Goal: Task Accomplishment & Management: Complete application form

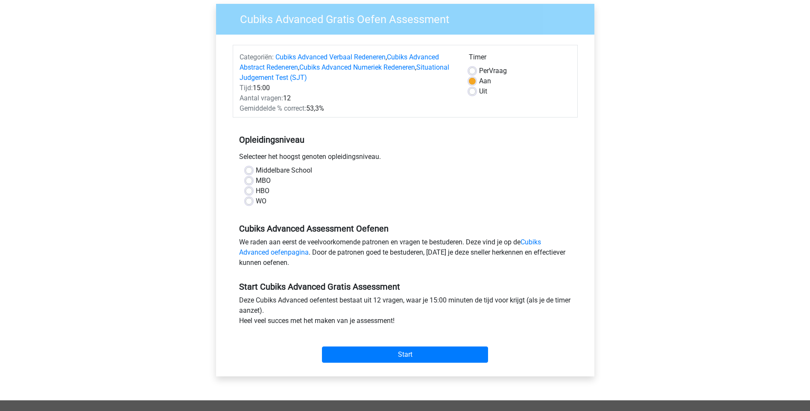
scroll to position [43, 0]
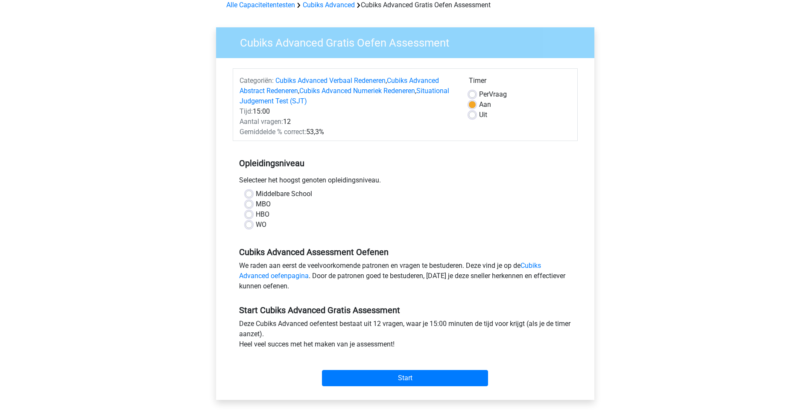
click at [256, 203] on label "MBO" at bounding box center [263, 204] width 15 height 10
click at [250, 203] on input "MBO" at bounding box center [249, 203] width 7 height 9
radio input "true"
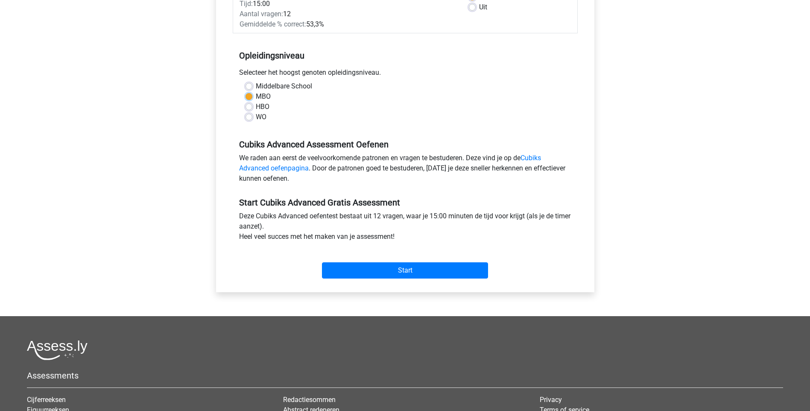
scroll to position [171, 0]
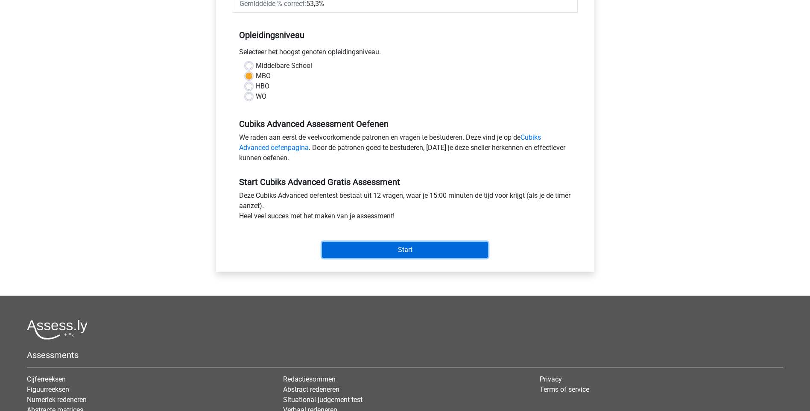
click at [394, 248] on input "Start" at bounding box center [405, 250] width 166 height 16
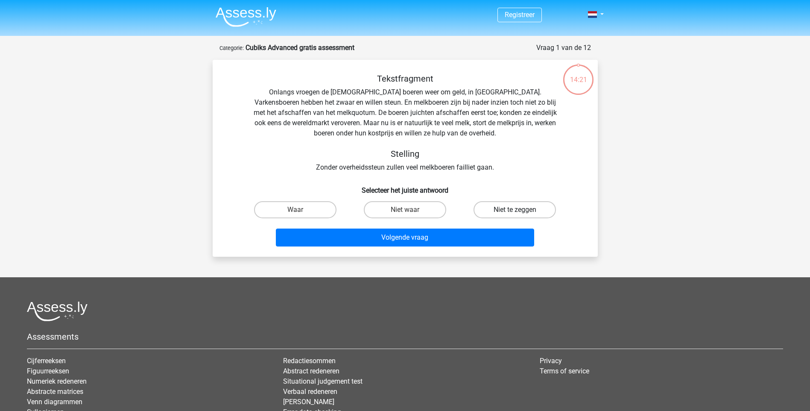
click at [493, 213] on label "Niet te zeggen" at bounding box center [515, 209] width 82 height 17
click at [515, 213] on input "Niet te zeggen" at bounding box center [518, 213] width 6 height 6
radio input "true"
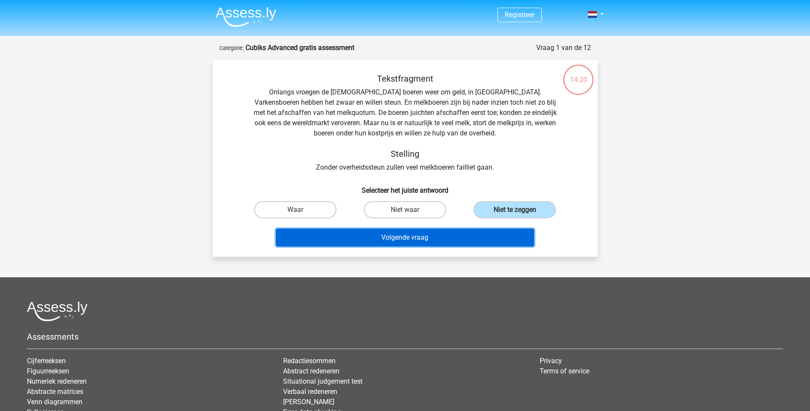
click at [391, 239] on button "Volgende vraag" at bounding box center [405, 237] width 258 height 18
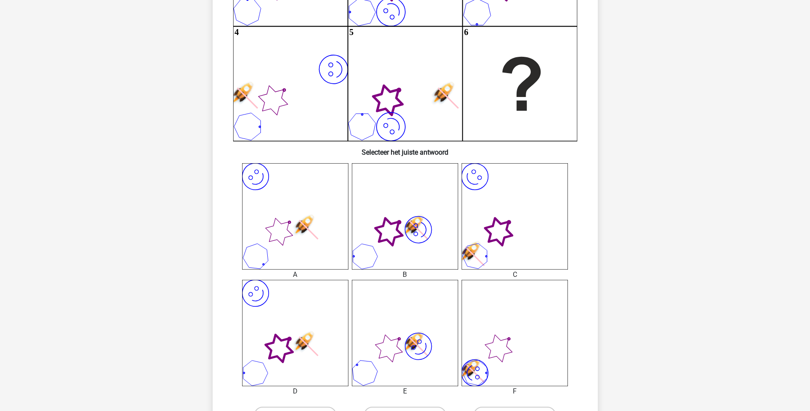
scroll to position [214, 0]
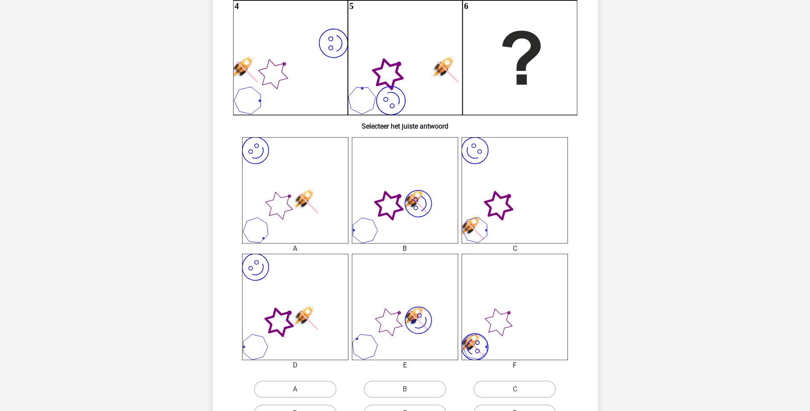
click at [298, 275] on icon "image/svg+xml" at bounding box center [295, 307] width 106 height 106
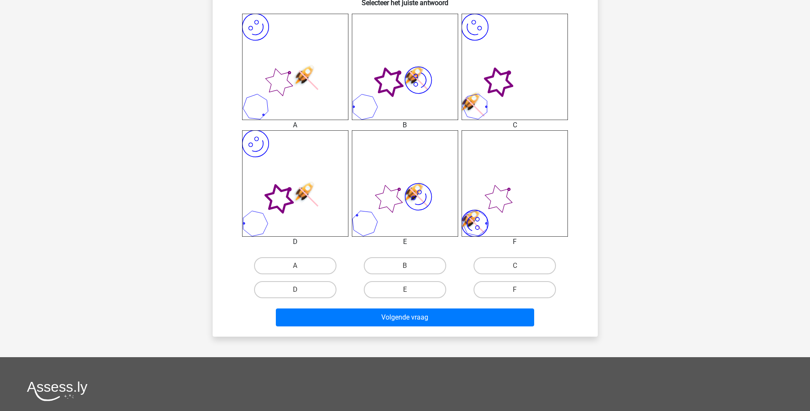
scroll to position [342, 0]
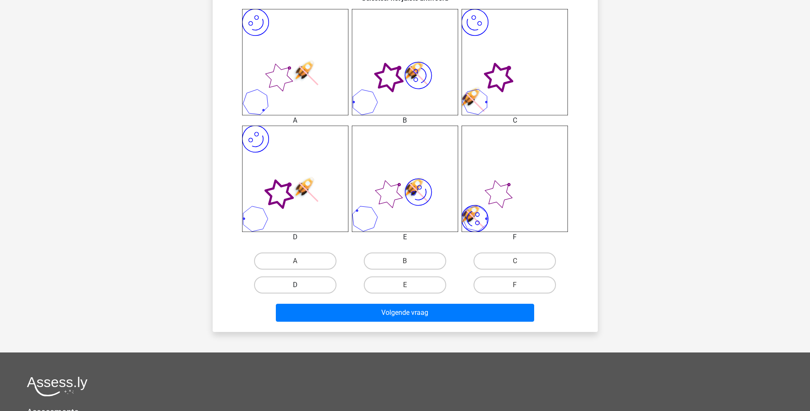
click at [313, 287] on label "D" at bounding box center [295, 284] width 82 height 17
click at [301, 287] on input "D" at bounding box center [298, 288] width 6 height 6
radio input "true"
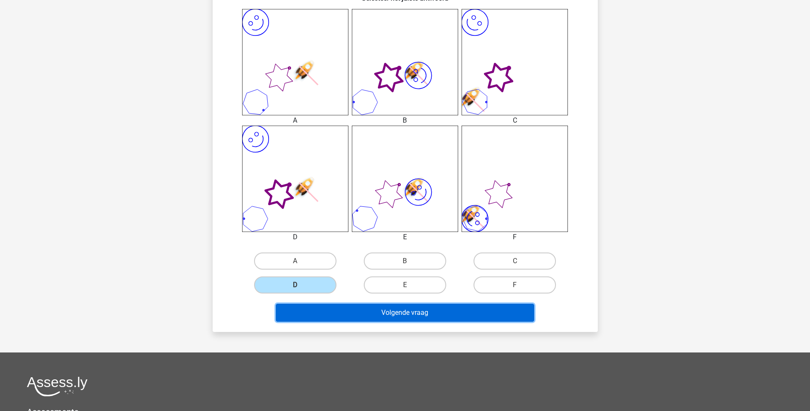
click at [408, 313] on button "Volgende vraag" at bounding box center [405, 313] width 258 height 18
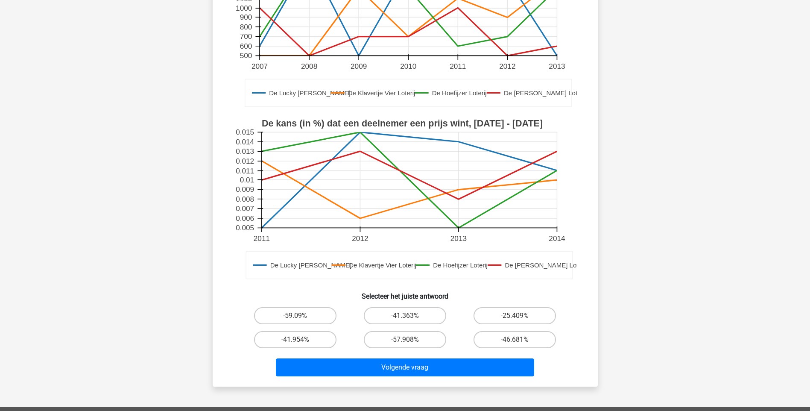
scroll to position [214, 0]
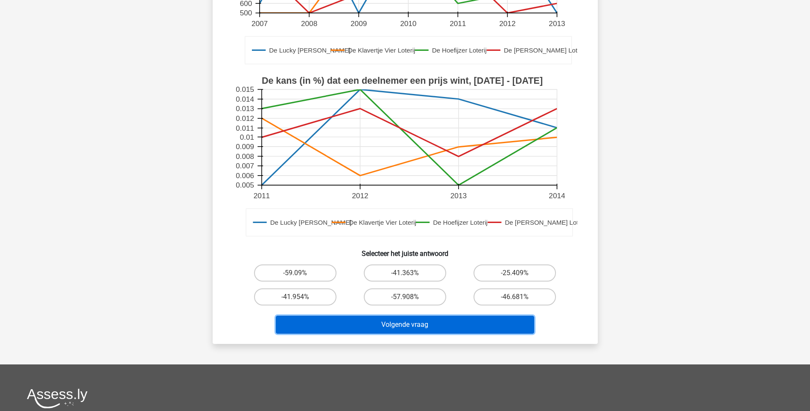
click at [400, 316] on button "Volgende vraag" at bounding box center [405, 325] width 258 height 18
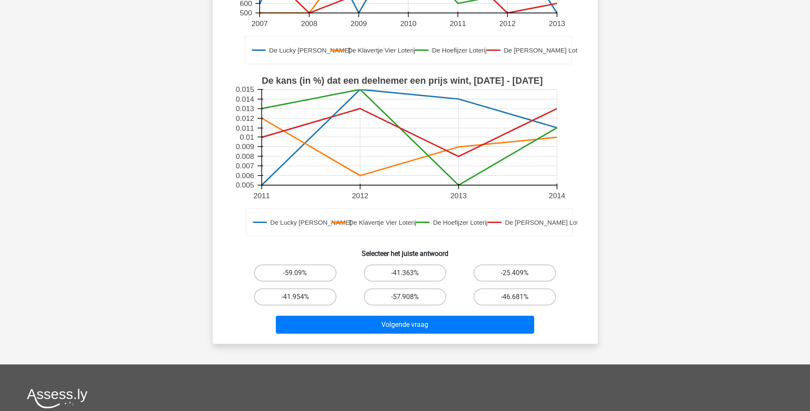
click at [193, 276] on div "Registreer" at bounding box center [405, 187] width 810 height 803
click at [504, 277] on label "-25.409%" at bounding box center [515, 272] width 82 height 17
click at [515, 277] on input "-25.409%" at bounding box center [518, 276] width 6 height 6
radio input "true"
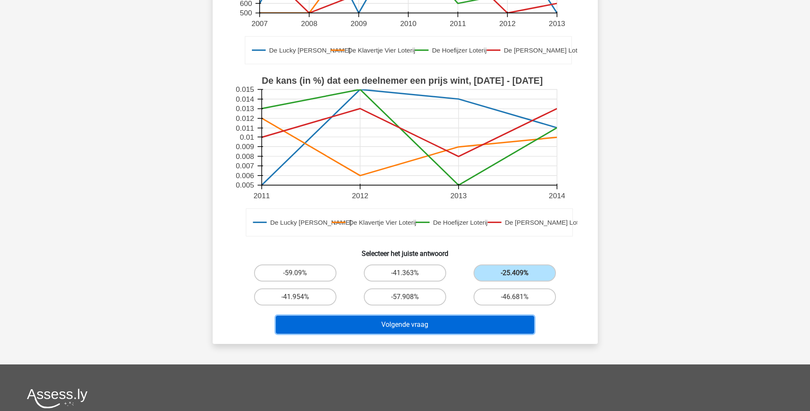
click at [419, 320] on button "Volgende vraag" at bounding box center [405, 325] width 258 height 18
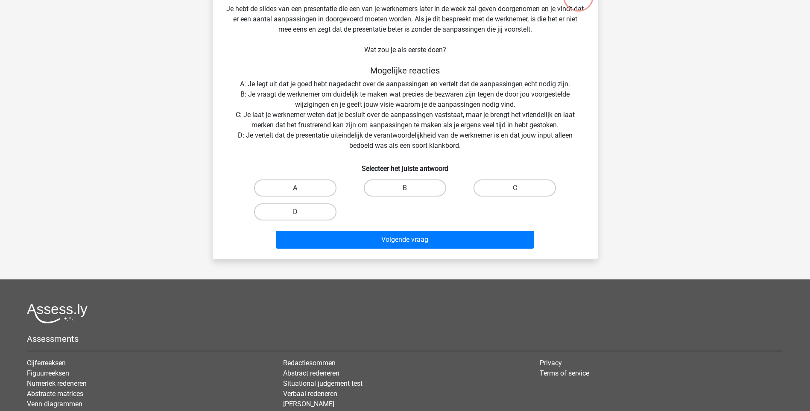
scroll to position [43, 0]
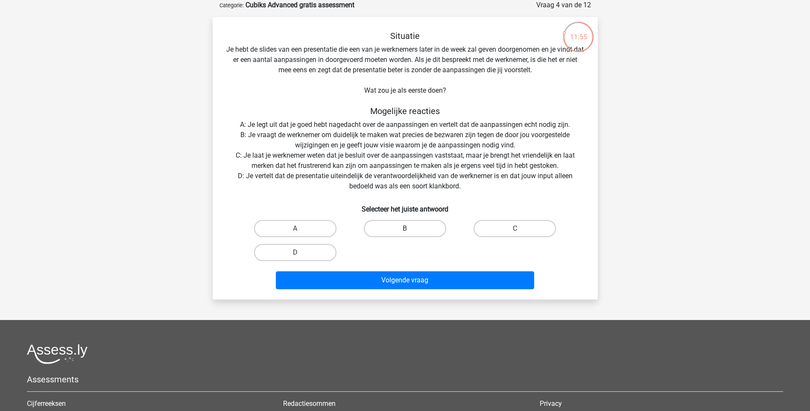
click at [403, 231] on label "B" at bounding box center [405, 228] width 82 height 17
click at [405, 231] on input "B" at bounding box center [408, 231] width 6 height 6
radio input "true"
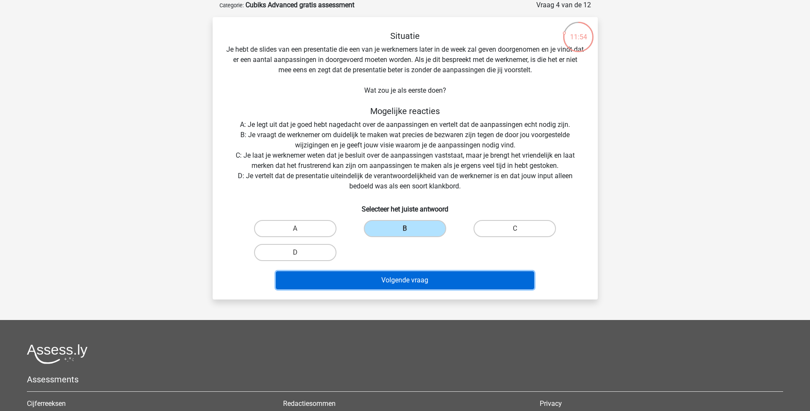
click at [401, 281] on button "Volgende vraag" at bounding box center [405, 280] width 258 height 18
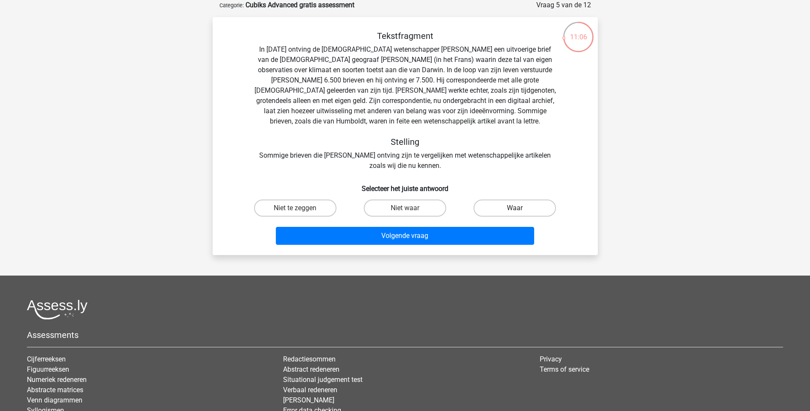
click at [510, 211] on label "Waar" at bounding box center [515, 207] width 82 height 17
click at [515, 211] on input "Waar" at bounding box center [518, 211] width 6 height 6
radio input "true"
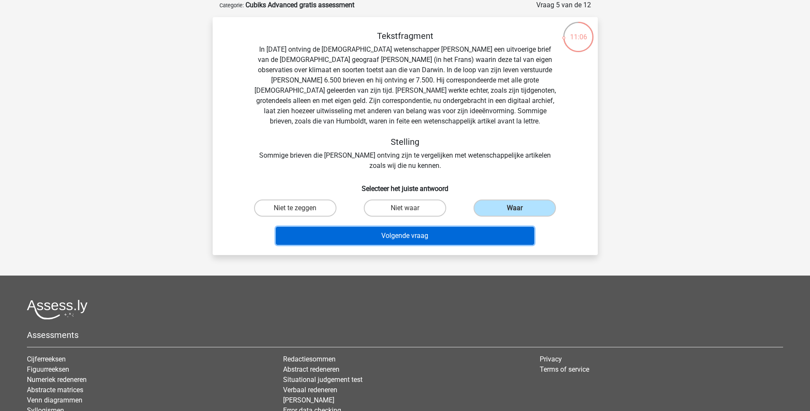
click at [435, 233] on button "Volgende vraag" at bounding box center [405, 236] width 258 height 18
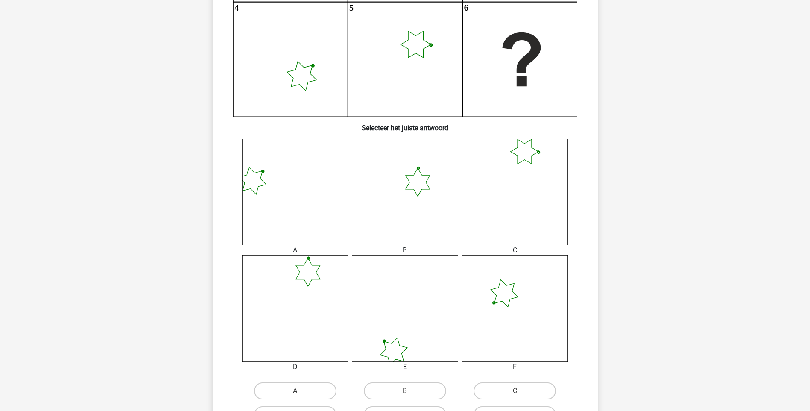
scroll to position [214, 0]
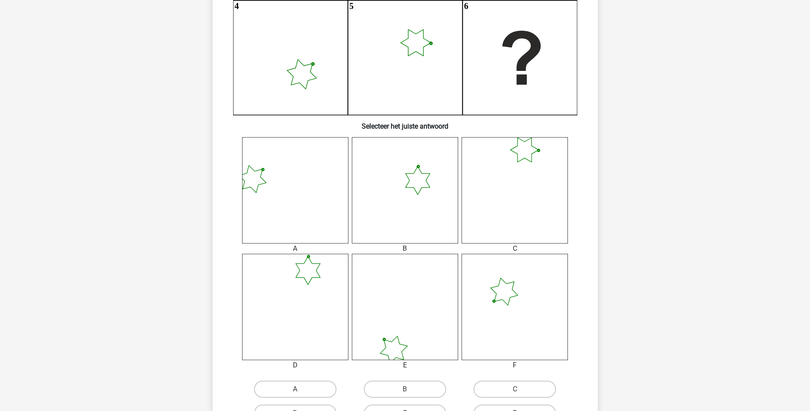
click at [296, 282] on icon at bounding box center [295, 307] width 106 height 106
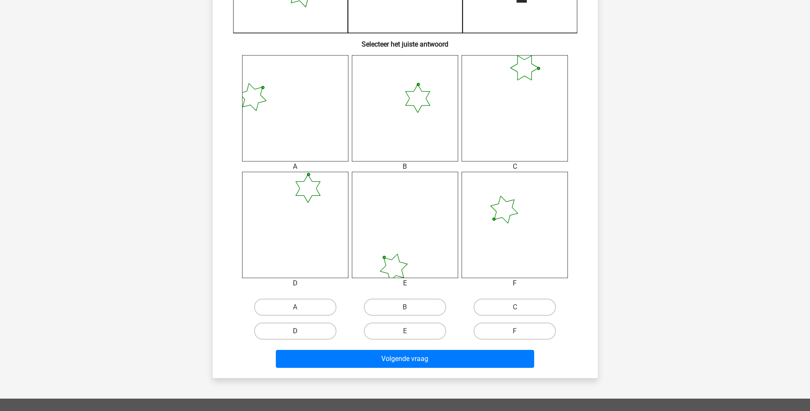
scroll to position [299, 0]
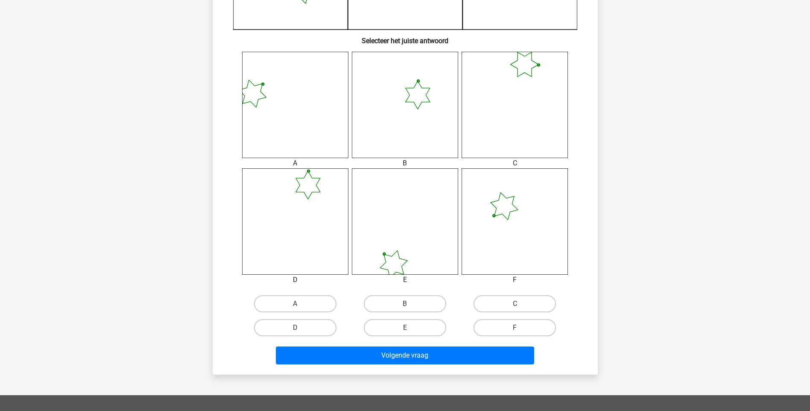
drag, startPoint x: 299, startPoint y: 328, endPoint x: 340, endPoint y: 341, distance: 42.1
click at [299, 328] on input "D" at bounding box center [298, 331] width 6 height 6
radio input "true"
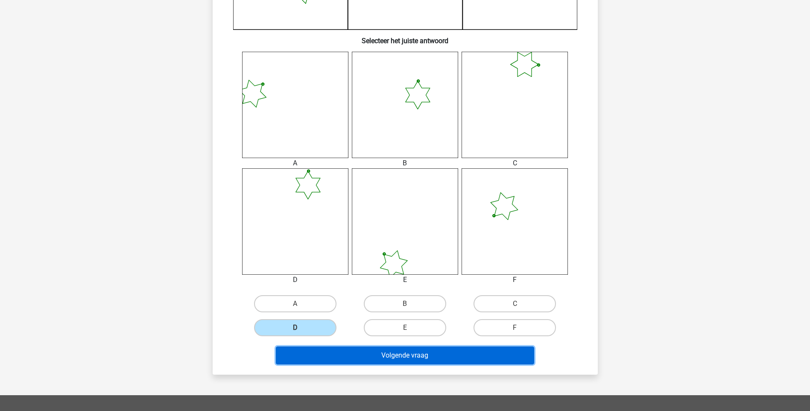
click at [392, 352] on button "Volgende vraag" at bounding box center [405, 355] width 258 height 18
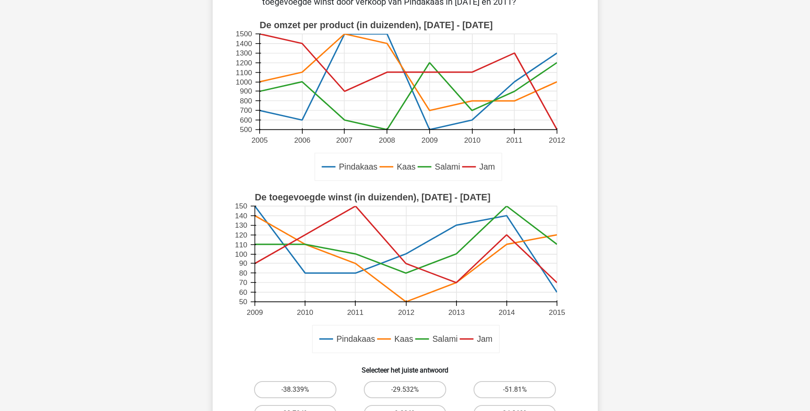
scroll to position [171, 0]
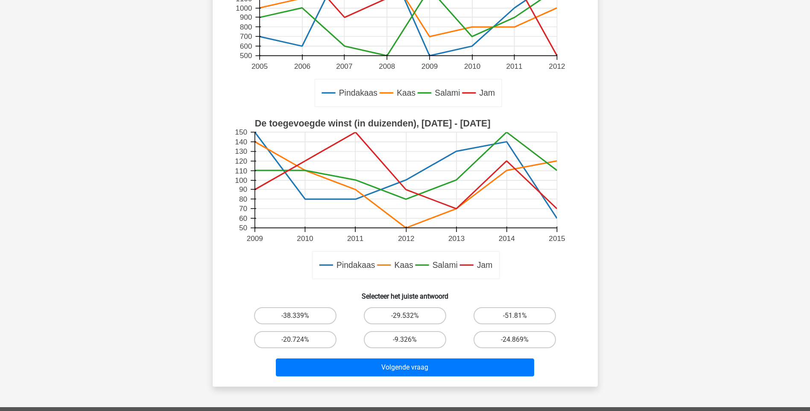
drag, startPoint x: 411, startPoint y: 343, endPoint x: 422, endPoint y: 355, distance: 17.0
click at [411, 343] on label "-9.326%" at bounding box center [405, 339] width 82 height 17
click at [410, 343] on input "-9.326%" at bounding box center [408, 343] width 6 height 6
radio input "true"
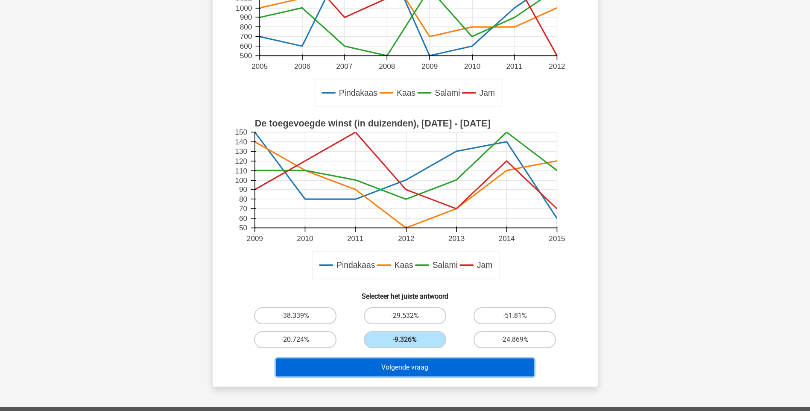
click at [424, 370] on button "Volgende vraag" at bounding box center [405, 367] width 258 height 18
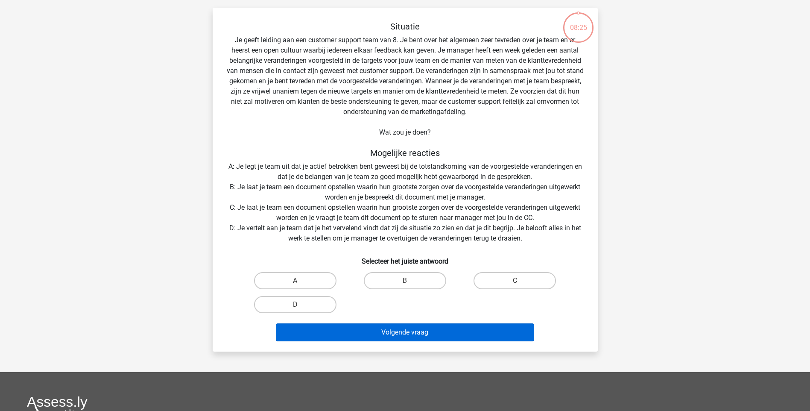
scroll to position [43, 0]
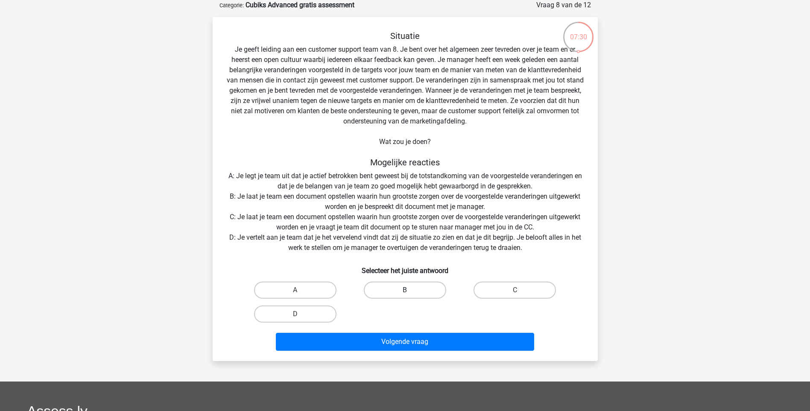
click at [401, 290] on label "B" at bounding box center [405, 289] width 82 height 17
click at [405, 290] on input "B" at bounding box center [408, 293] width 6 height 6
radio input "true"
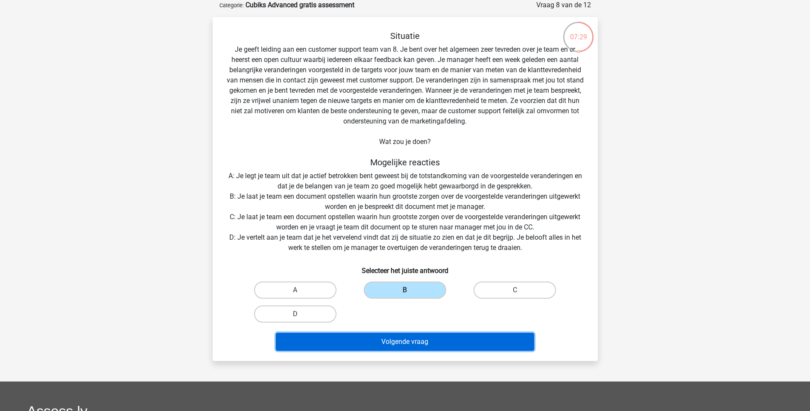
click at [422, 342] on button "Volgende vraag" at bounding box center [405, 342] width 258 height 18
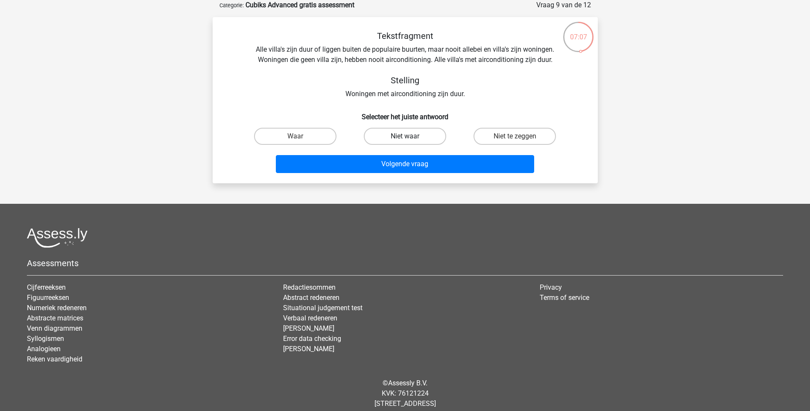
click at [411, 143] on label "Niet waar" at bounding box center [405, 136] width 82 height 17
click at [410, 142] on input "Niet waar" at bounding box center [408, 139] width 6 height 6
radio input "true"
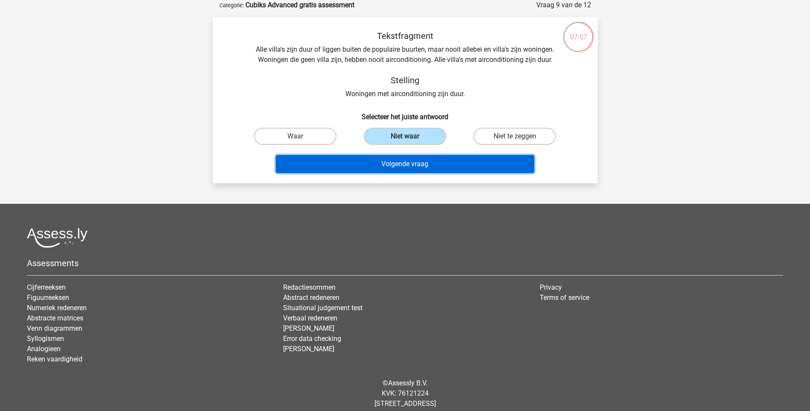
click at [414, 161] on button "Volgende vraag" at bounding box center [405, 164] width 258 height 18
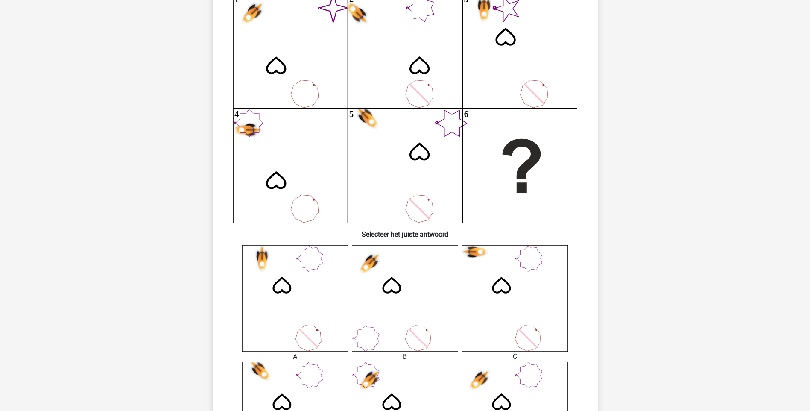
scroll to position [85, 0]
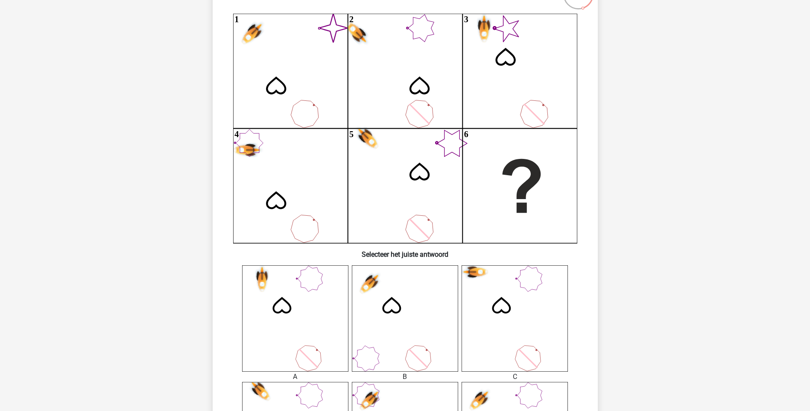
click at [307, 318] on icon at bounding box center [295, 318] width 106 height 106
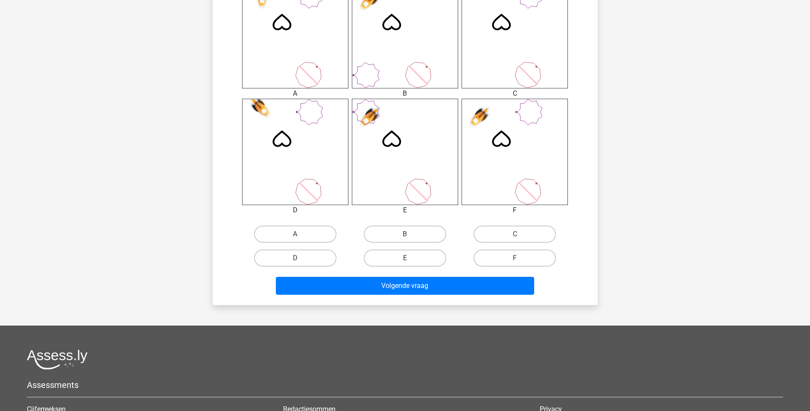
scroll to position [384, 0]
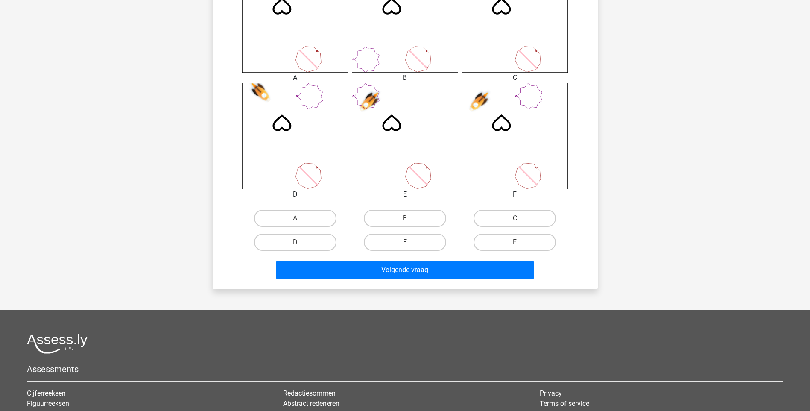
click at [299, 221] on input "A" at bounding box center [298, 221] width 6 height 6
radio input "true"
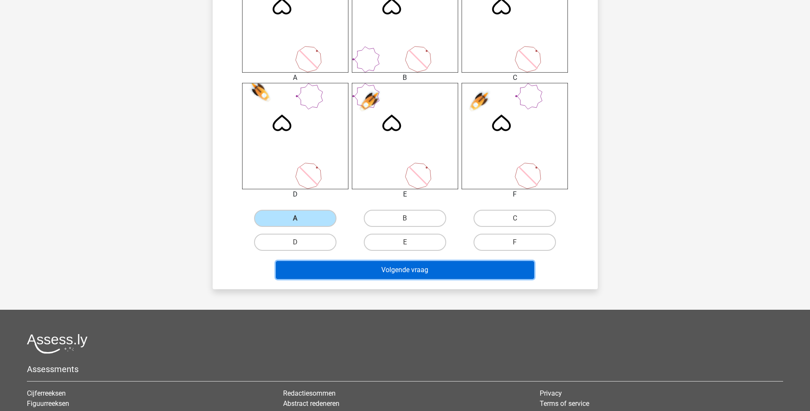
click at [404, 267] on button "Volgende vraag" at bounding box center [405, 270] width 258 height 18
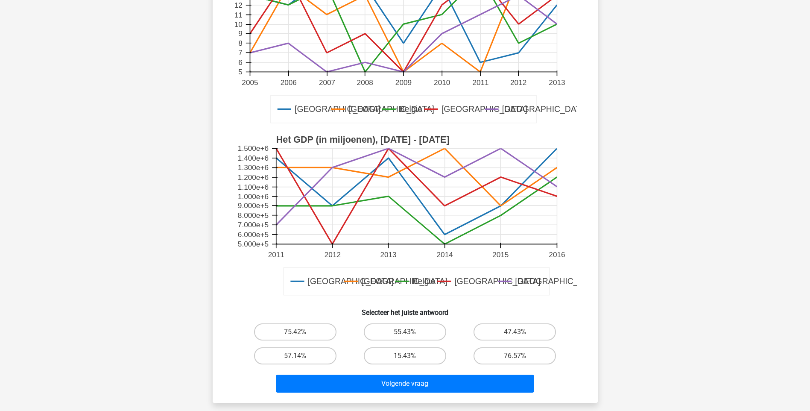
scroll to position [171, 0]
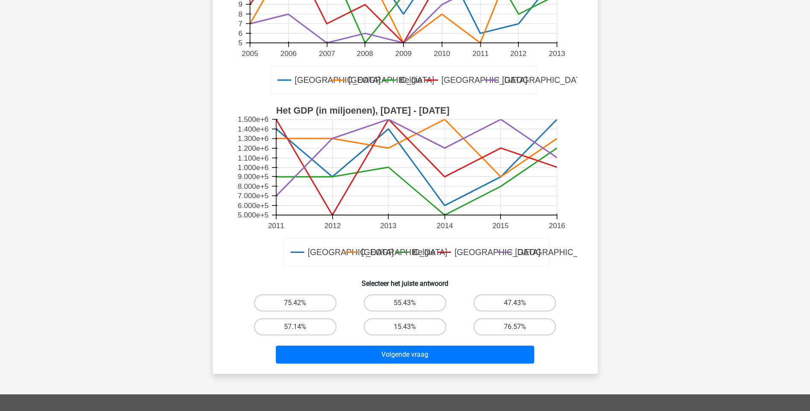
click at [406, 329] on input "15.43%" at bounding box center [408, 330] width 6 height 6
radio input "true"
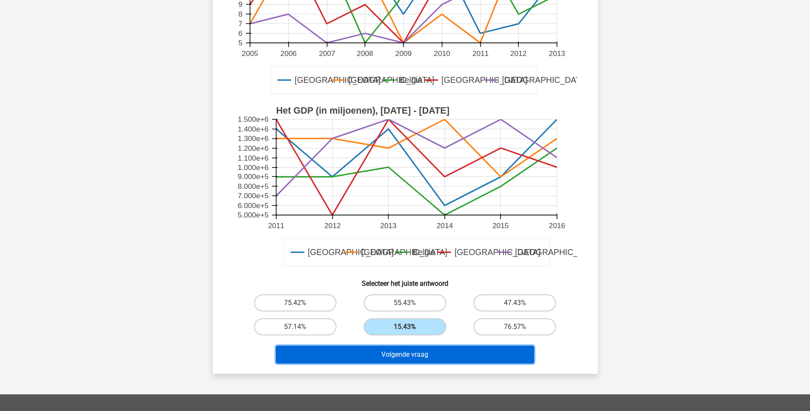
click at [418, 353] on button "Volgende vraag" at bounding box center [405, 355] width 258 height 18
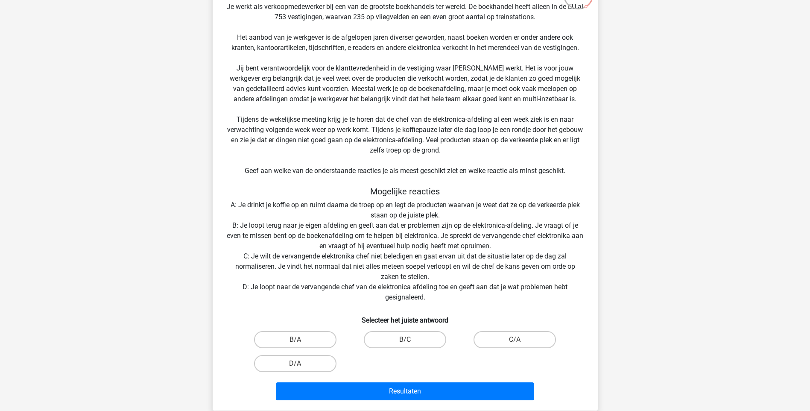
scroll to position [128, 0]
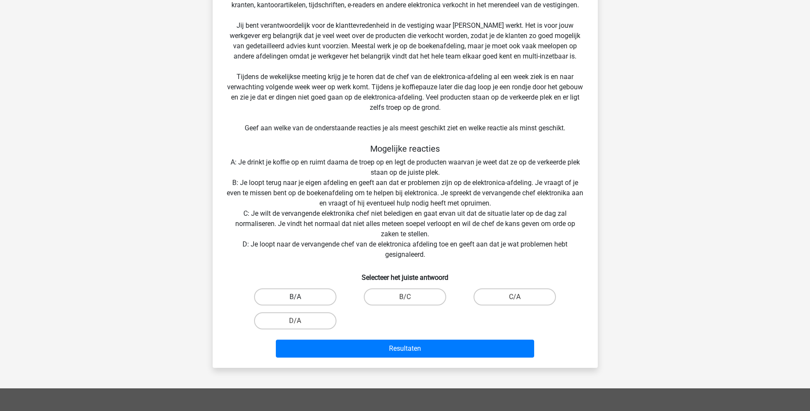
click at [315, 300] on label "B/A" at bounding box center [295, 296] width 82 height 17
click at [301, 300] on input "B/A" at bounding box center [298, 300] width 6 height 6
radio input "true"
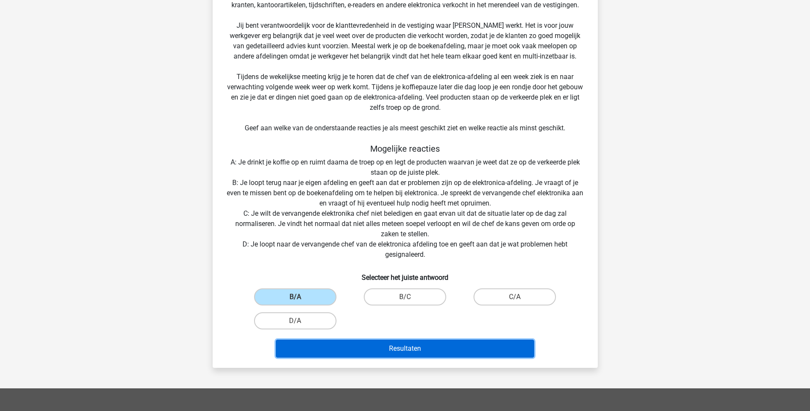
click at [391, 344] on button "Resultaten" at bounding box center [405, 349] width 258 height 18
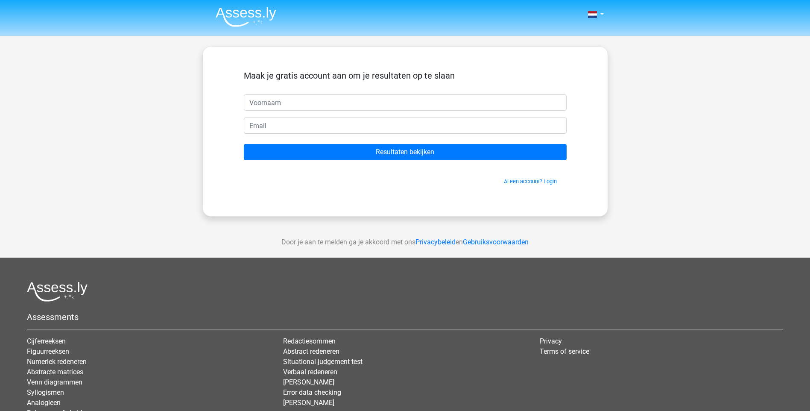
click at [278, 105] on input "text" at bounding box center [405, 102] width 323 height 16
type input "mariska"
click at [299, 123] on input "email" at bounding box center [405, 125] width 323 height 16
type input "mariska.lagerweij7@gmail.com"
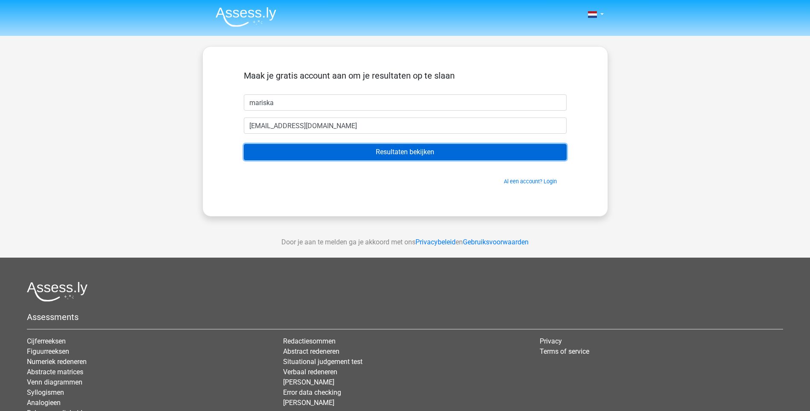
click at [417, 153] on input "Resultaten bekijken" at bounding box center [405, 152] width 323 height 16
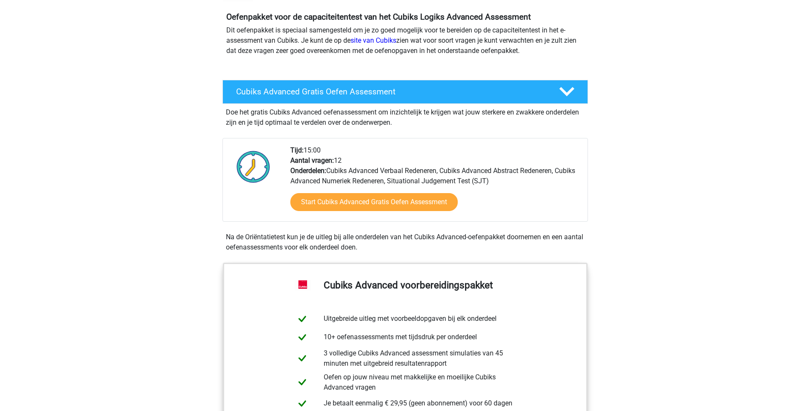
scroll to position [85, 0]
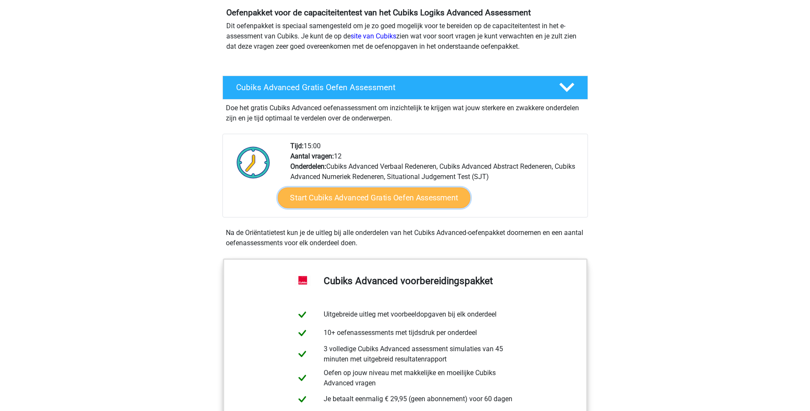
click at [404, 195] on link "Start Cubiks Advanced Gratis Oefen Assessment" at bounding box center [374, 197] width 193 height 20
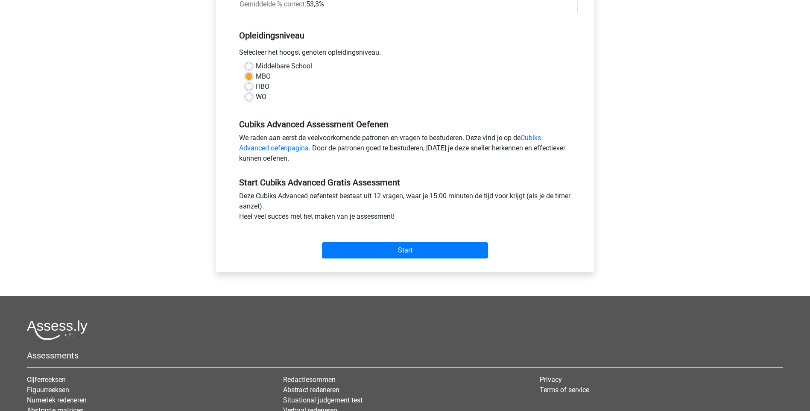
scroll to position [171, 0]
drag, startPoint x: 404, startPoint y: 250, endPoint x: 395, endPoint y: 241, distance: 12.7
click at [404, 250] on input "Start" at bounding box center [405, 250] width 166 height 16
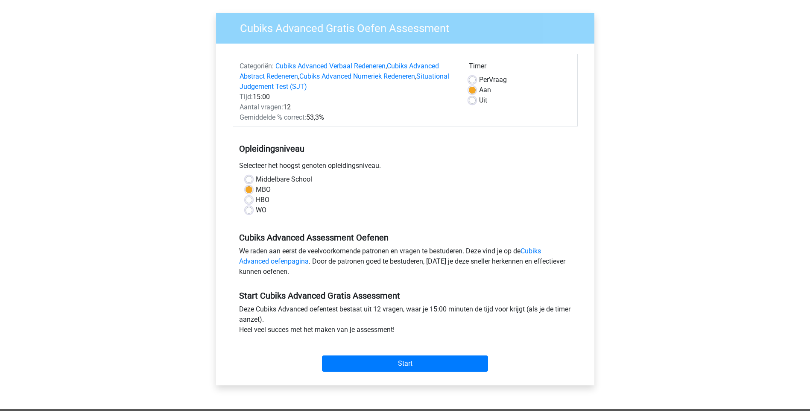
scroll to position [0, 0]
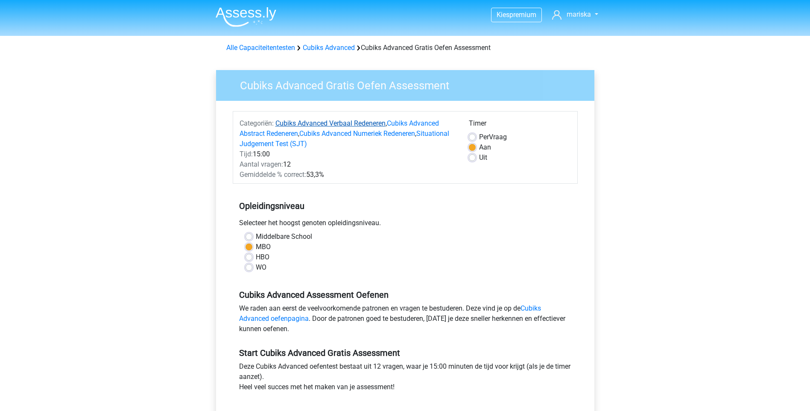
click at [292, 123] on link "Cubiks Advanced Verbaal Redeneren" at bounding box center [330, 123] width 110 height 8
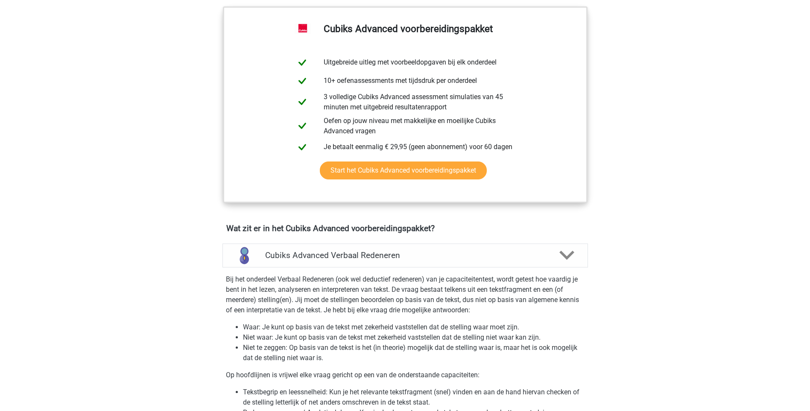
scroll to position [321, 0]
